Goal: Information Seeking & Learning: Learn about a topic

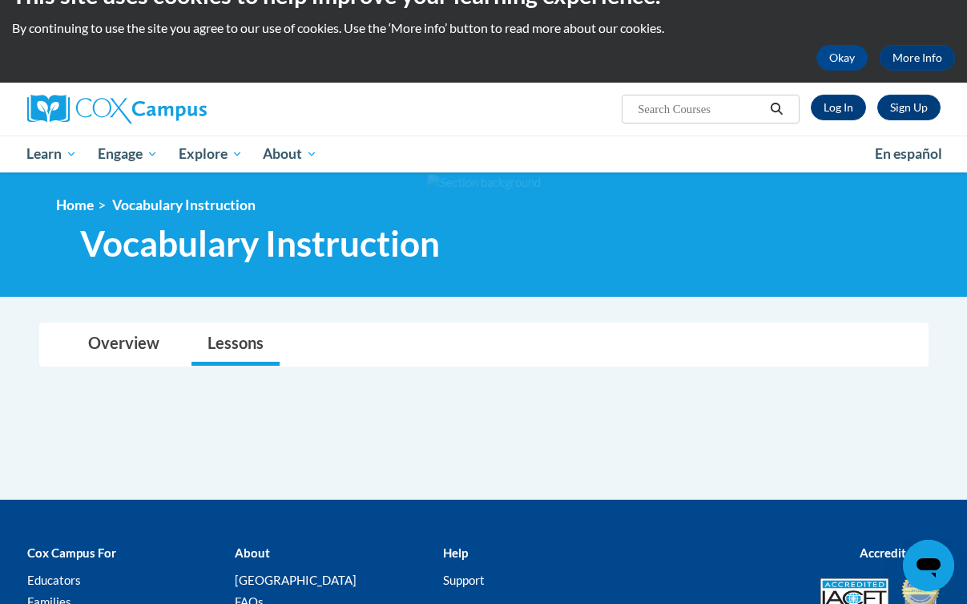
scroll to position [43, 0]
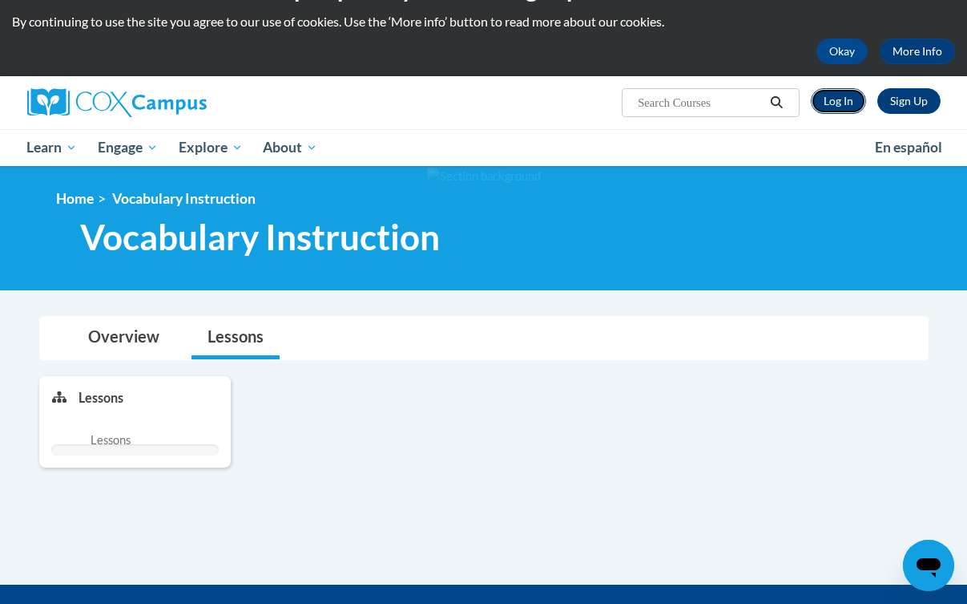
click at [850, 93] on link "Log In" at bounding box center [838, 101] width 55 height 26
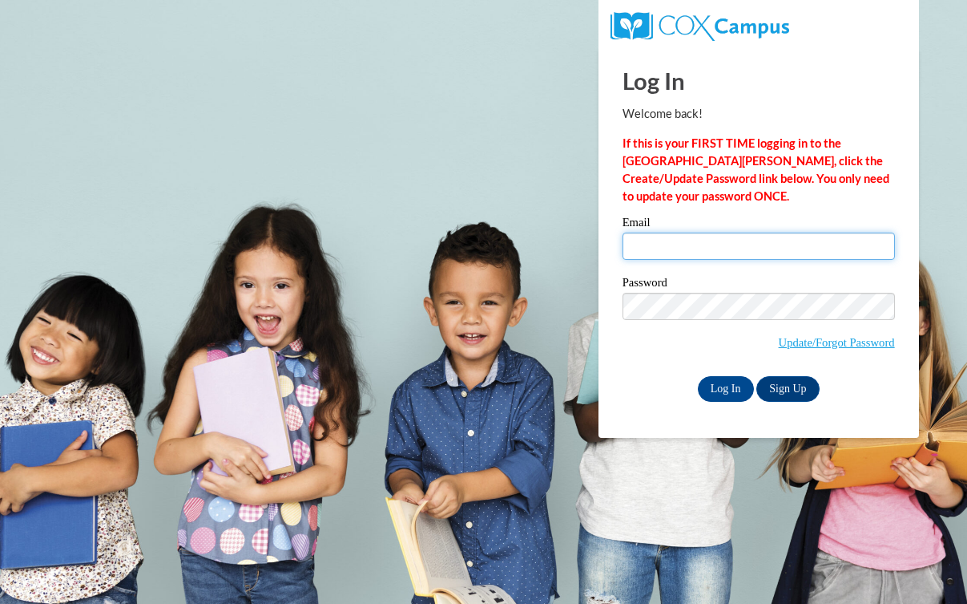
click at [744, 251] on input "Email" at bounding box center [759, 245] width 273 height 27
type input "ehansen@waukesha.k12.wi.us"
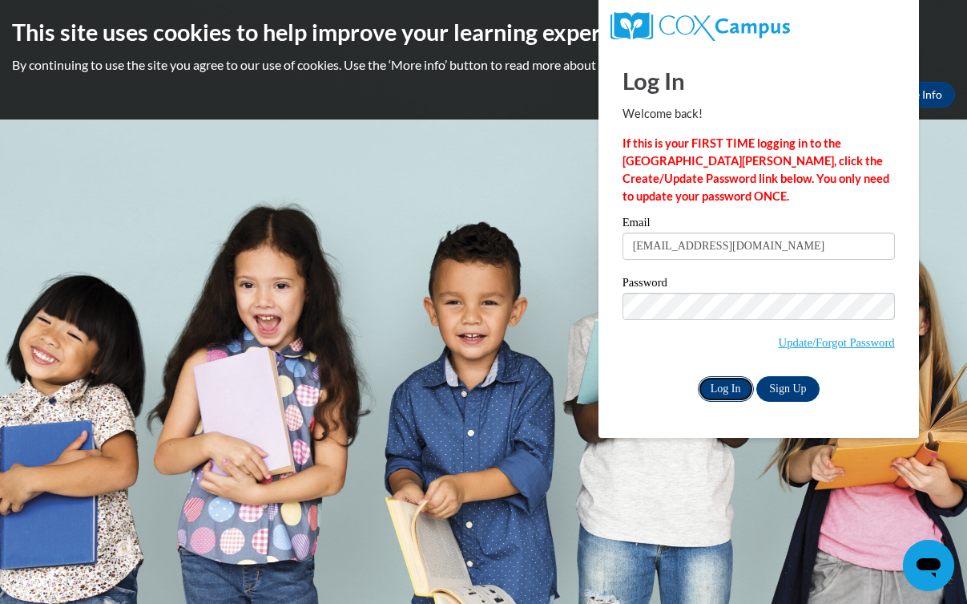
click at [728, 385] on input "Log In" at bounding box center [726, 389] width 56 height 26
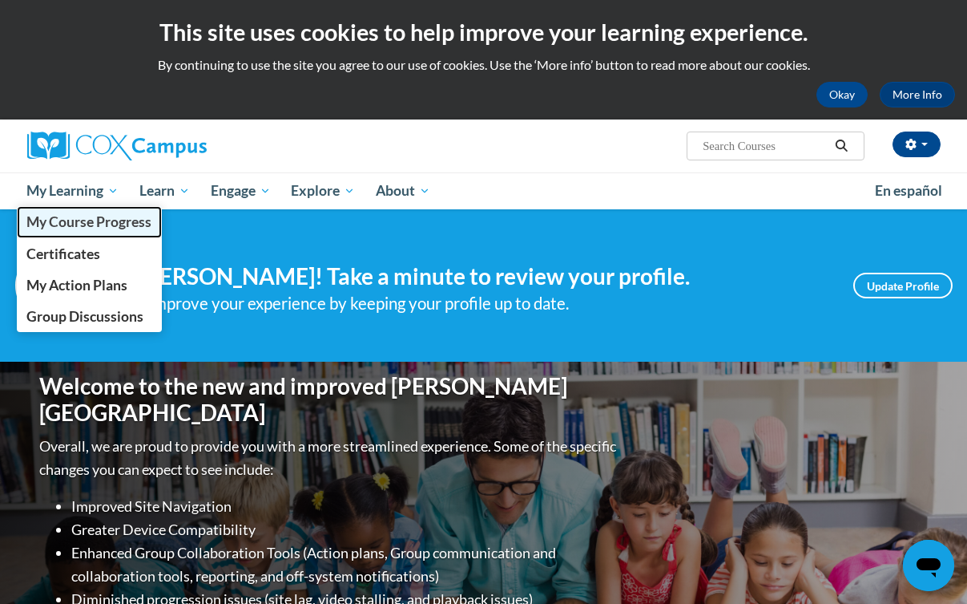
click at [97, 228] on span "My Course Progress" at bounding box center [88, 221] width 125 height 17
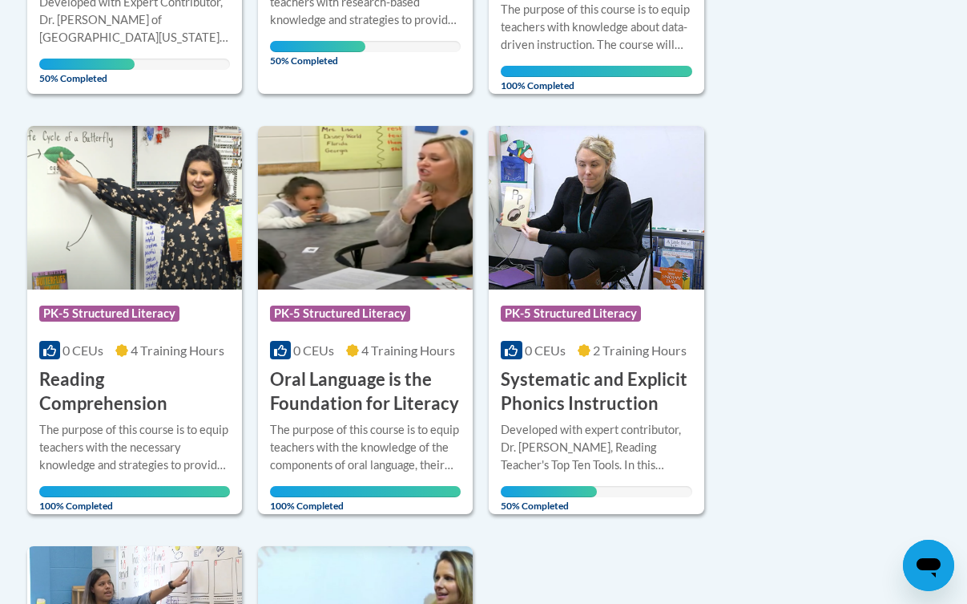
scroll to position [449, 0]
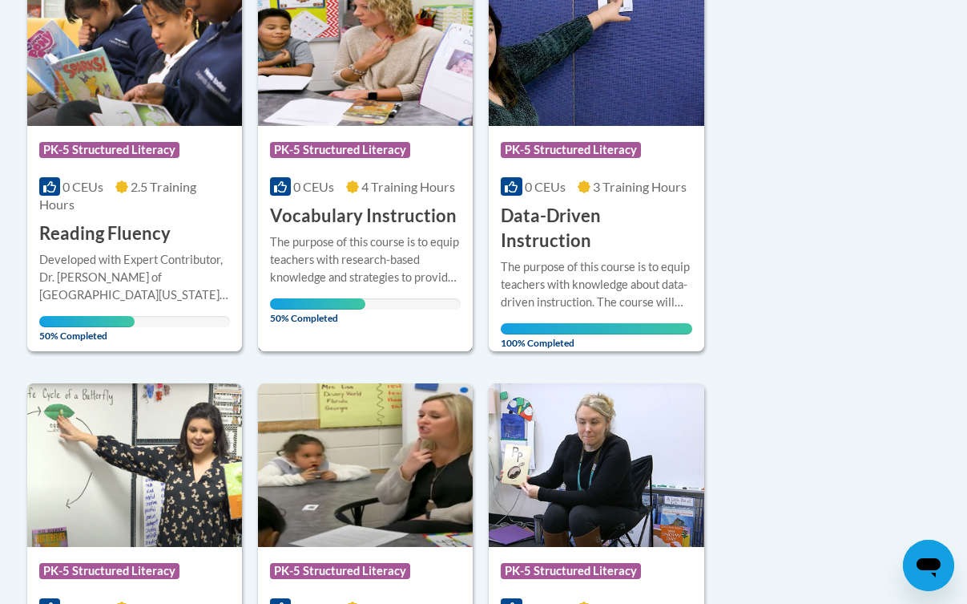
click at [367, 225] on h3 "Vocabulary Instruction" at bounding box center [363, 216] width 187 height 25
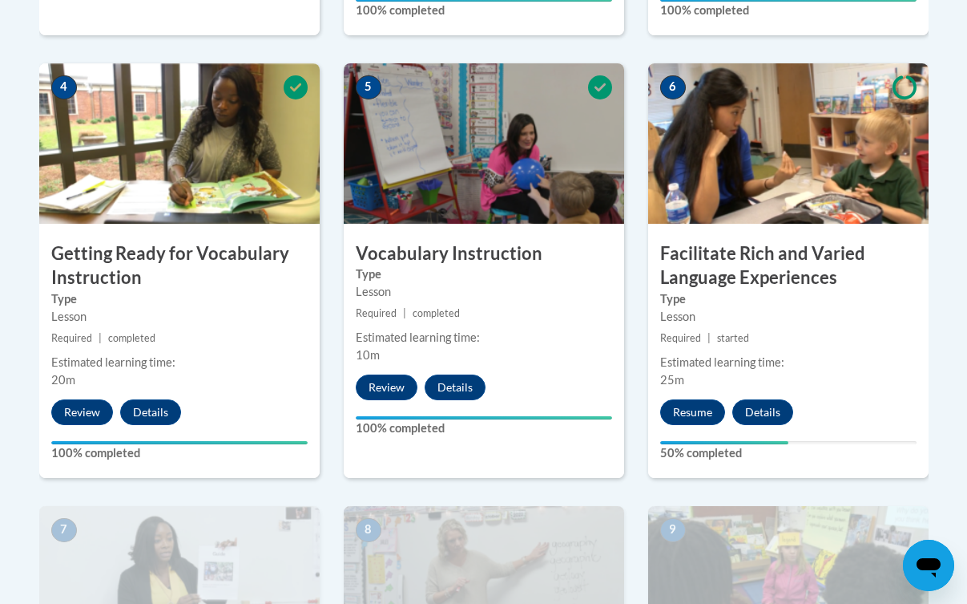
scroll to position [1138, 0]
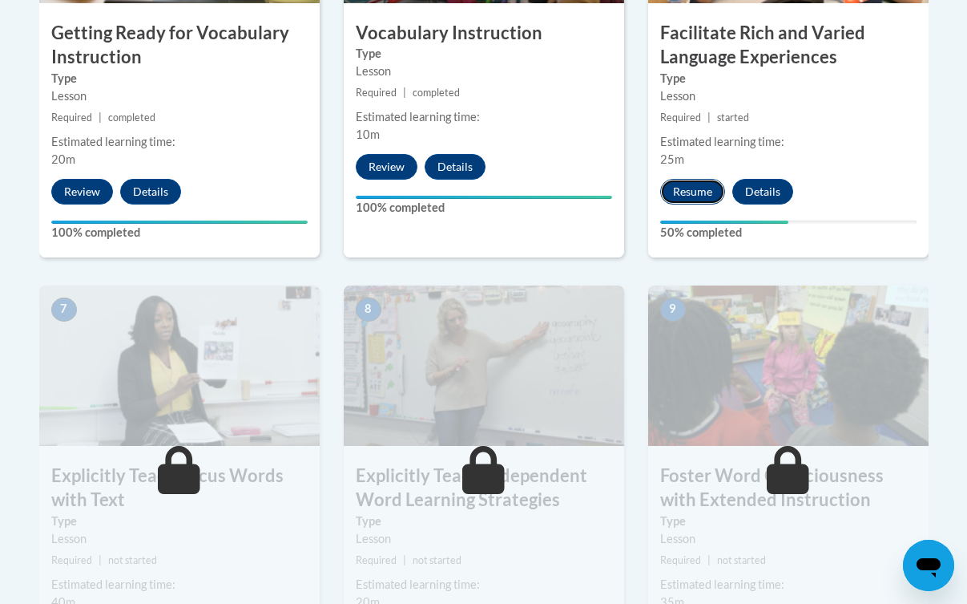
click at [690, 186] on button "Resume" at bounding box center [692, 192] width 65 height 26
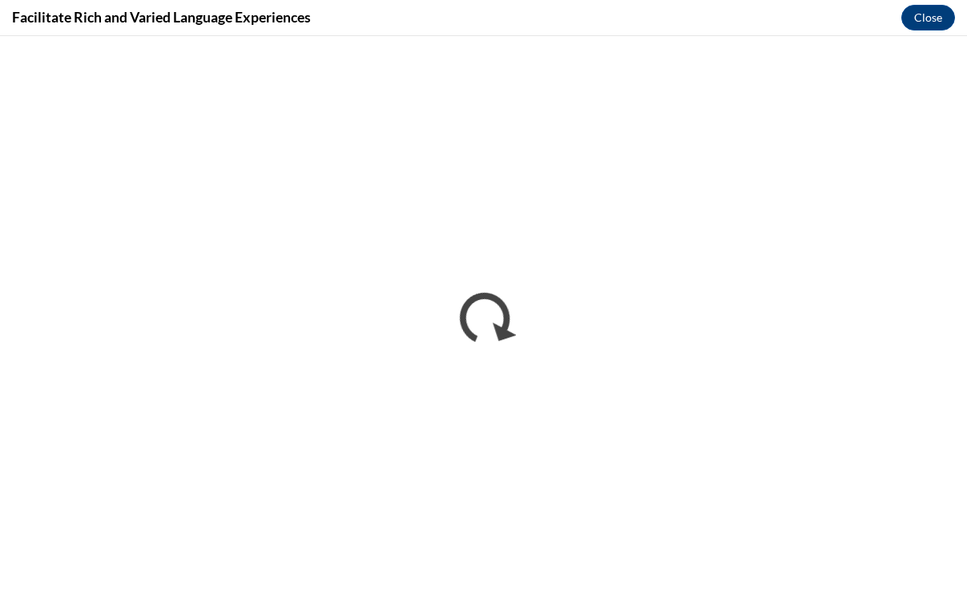
scroll to position [0, 0]
